Goal: Task Accomplishment & Management: Complete application form

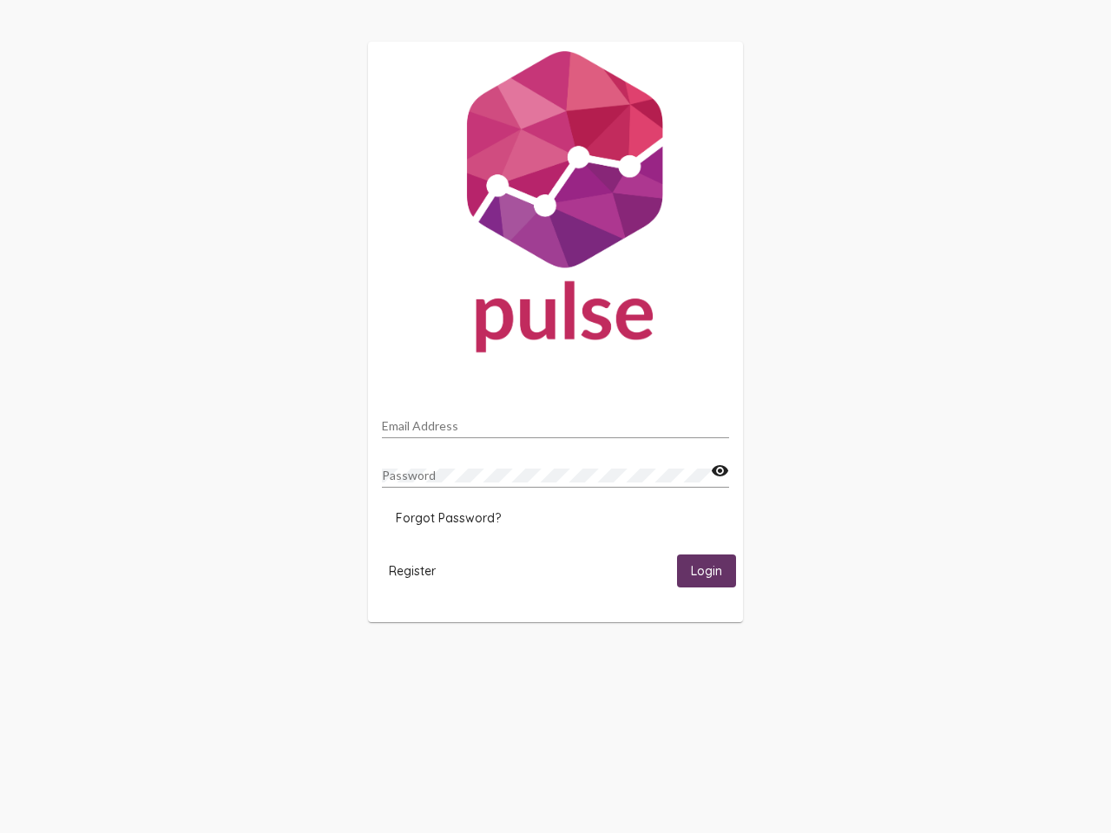
click at [555, 421] on input "Email Address" at bounding box center [555, 426] width 347 height 14
click at [719, 471] on mat-icon "visibility" at bounding box center [720, 471] width 18 height 21
click at [448, 518] on span "Forgot Password?" at bounding box center [448, 518] width 105 height 16
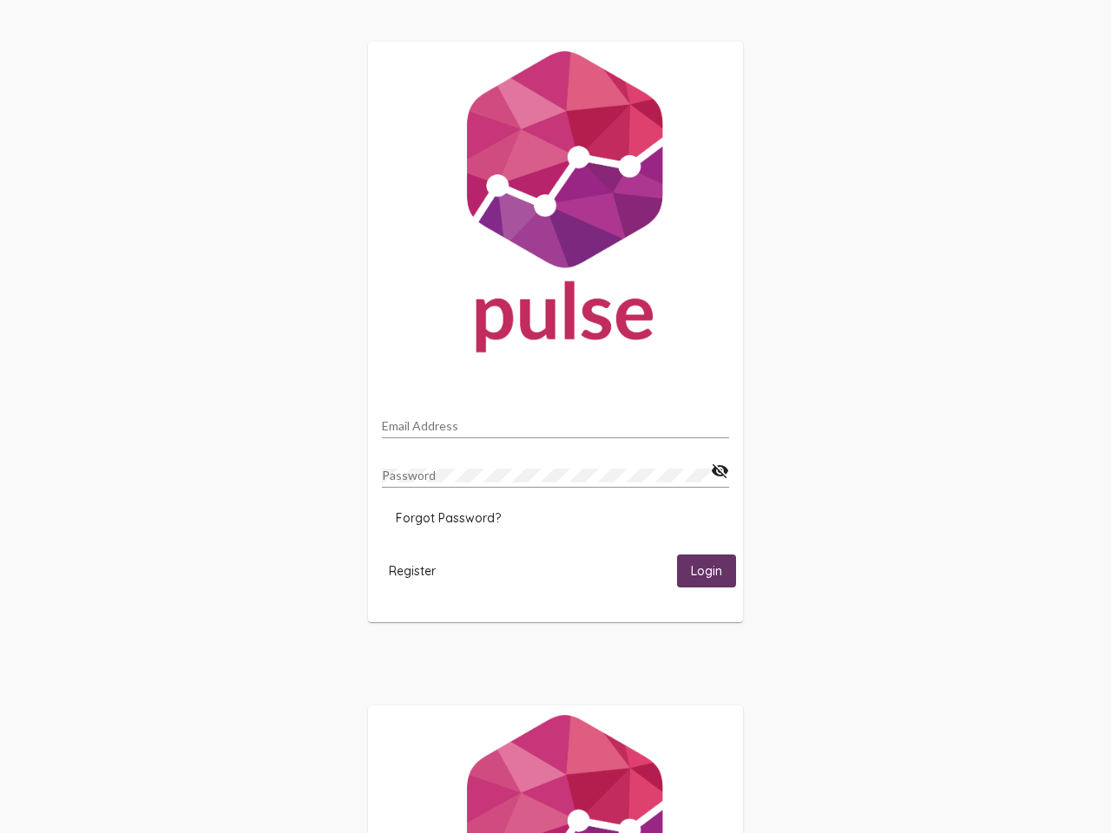
click at [412, 570] on span "Register" at bounding box center [412, 571] width 47 height 16
click at [706, 570] on span "Login" at bounding box center [706, 572] width 31 height 16
